Goal: Find specific page/section: Find specific page/section

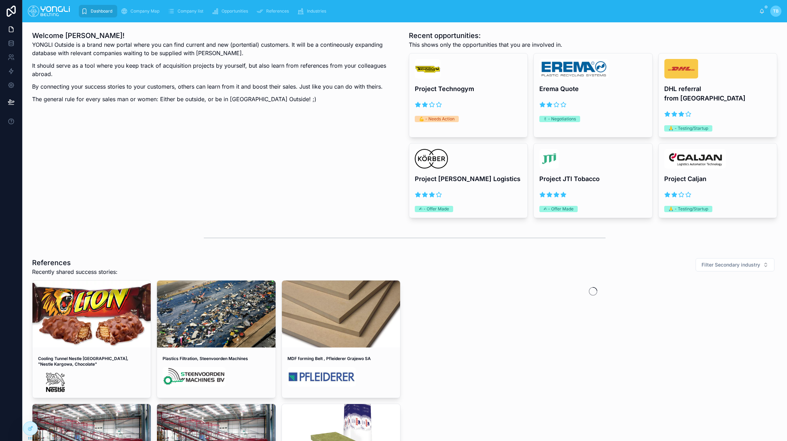
click at [153, 2] on div "Dashboard Company Map Company list Opportunities References Industries TB [PERS…" at bounding box center [404, 11] width 765 height 22
click at [201, 15] on div "Company list" at bounding box center [187, 11] width 38 height 11
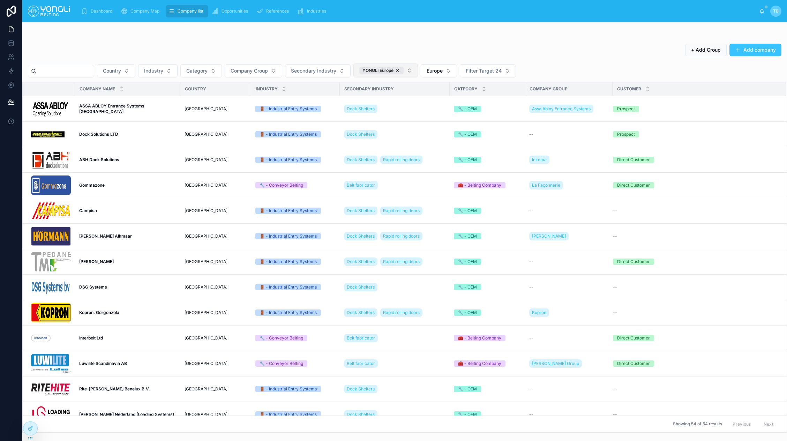
click at [404, 72] on div "YONGLI Europe" at bounding box center [382, 71] width 44 height 8
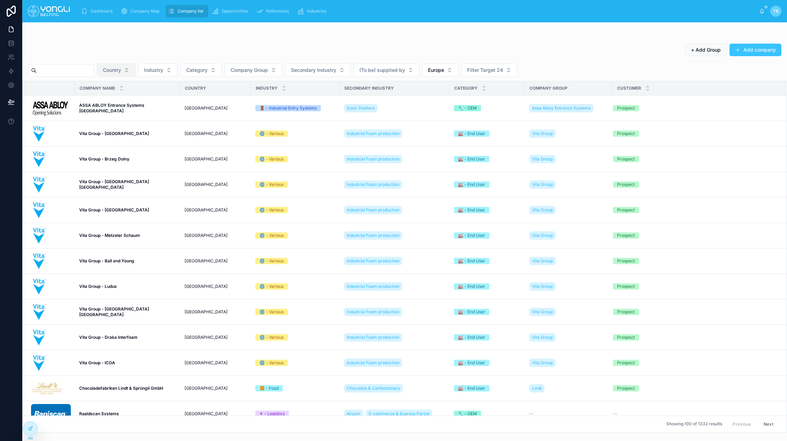
click at [131, 69] on button "Country" at bounding box center [116, 70] width 38 height 13
type input "*****"
click at [97, 104] on div "[GEOGRAPHIC_DATA]" at bounding box center [123, 98] width 87 height 14
click at [98, 101] on span "[GEOGRAPHIC_DATA]" at bounding box center [109, 98] width 50 height 7
